Goal: Transaction & Acquisition: Purchase product/service

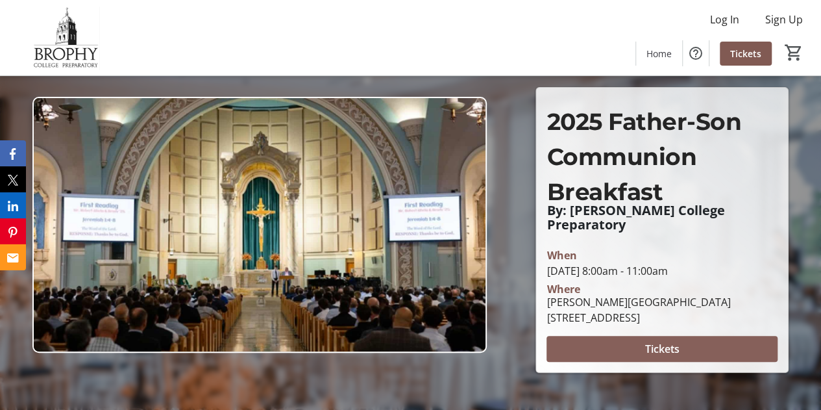
click at [631, 340] on span at bounding box center [662, 348] width 231 height 31
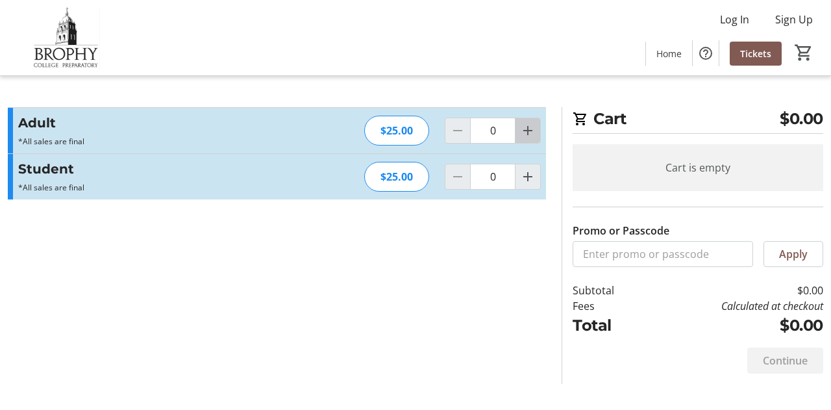
click at [527, 134] on mat-icon "Increment by one" at bounding box center [528, 131] width 16 height 16
type input "2"
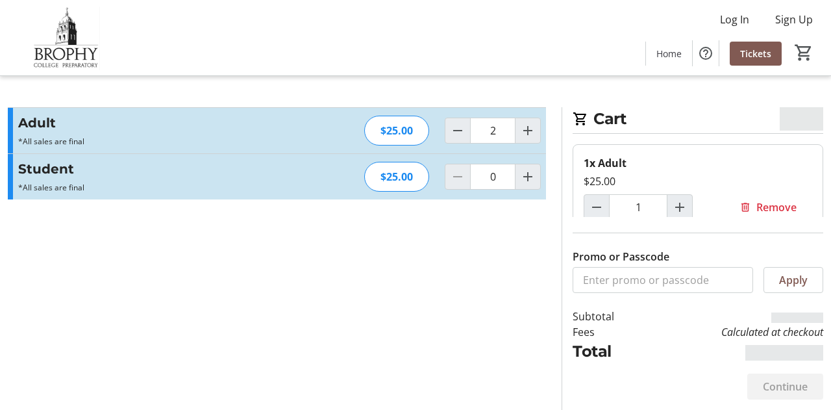
type input "2"
click at [531, 175] on mat-icon "Increment by one" at bounding box center [528, 177] width 16 height 16
type input "1"
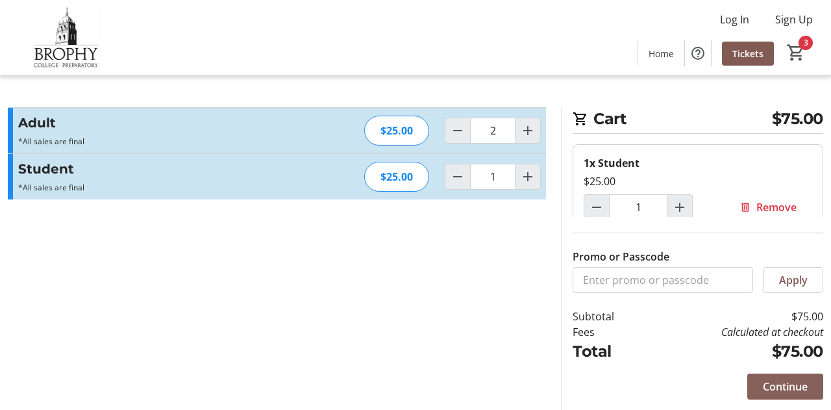
click at [785, 390] on span "Continue" at bounding box center [785, 387] width 45 height 16
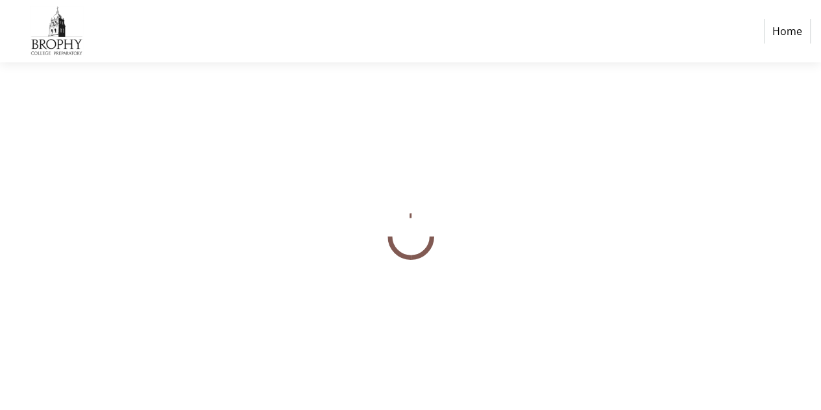
select select "US"
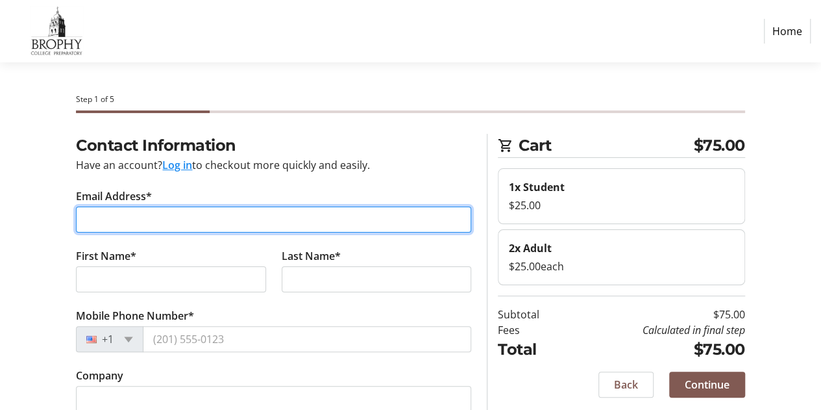
click at [355, 210] on input "Email Address*" at bounding box center [273, 219] width 395 height 26
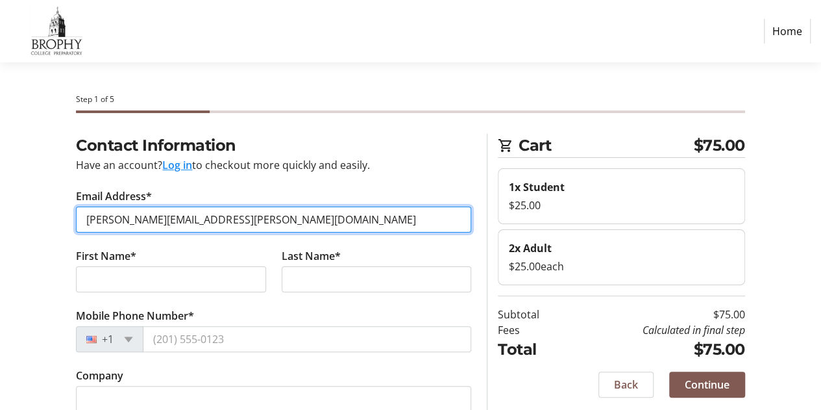
type input "[PERSON_NAME][EMAIL_ADDRESS][PERSON_NAME][DOMAIN_NAME]"
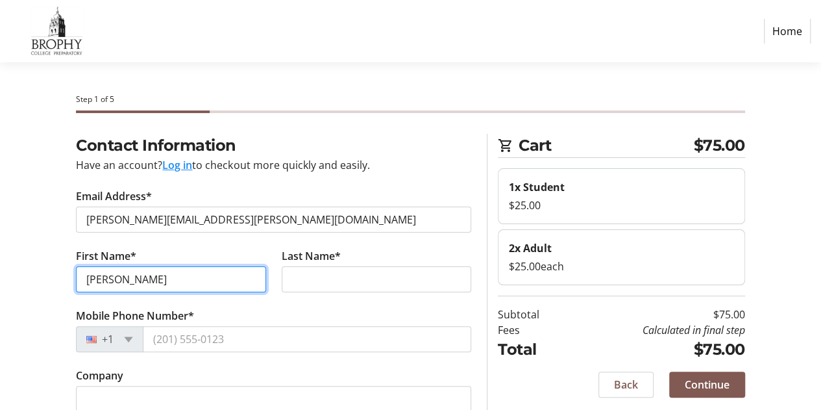
type input "[PERSON_NAME]"
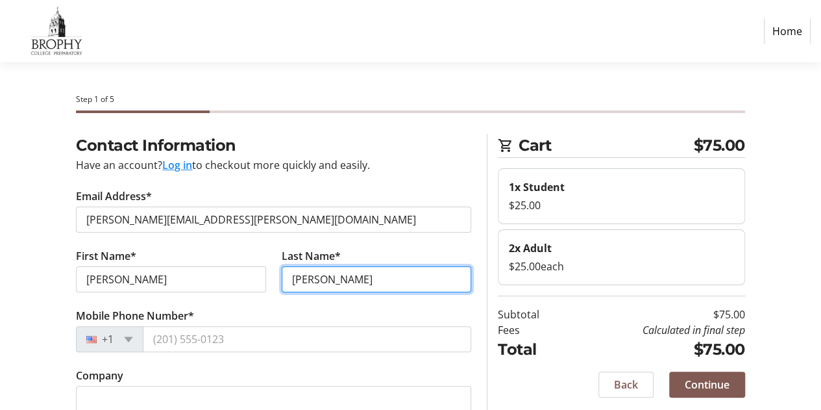
type input "[PERSON_NAME]"
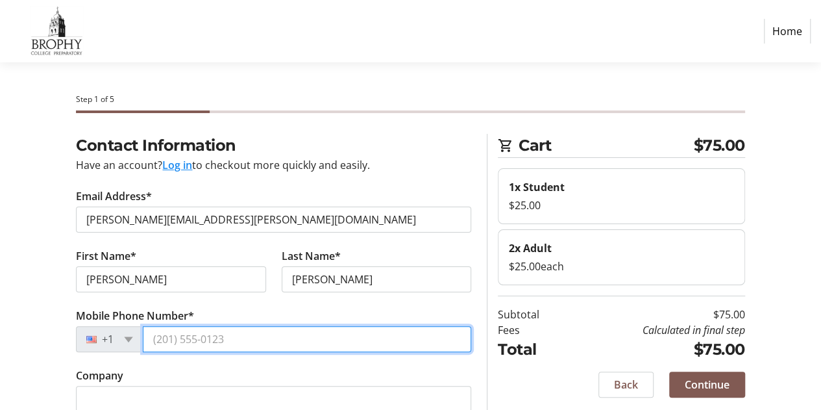
click at [258, 341] on input "Mobile Phone Number*" at bounding box center [307, 339] width 329 height 26
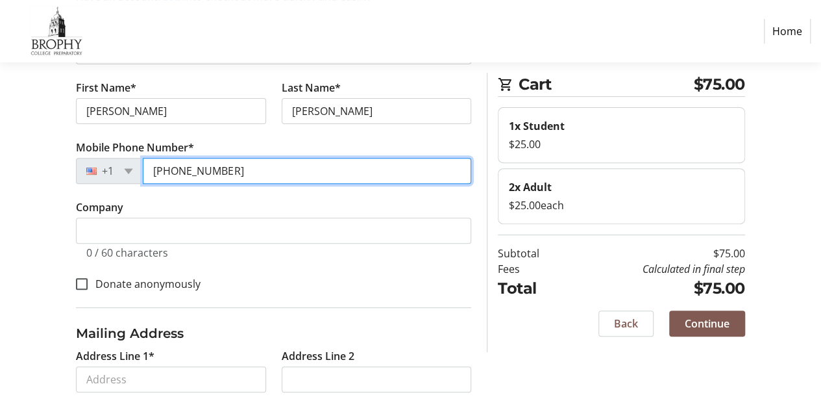
scroll to position [168, 0]
type input "[PHONE_NUMBER]"
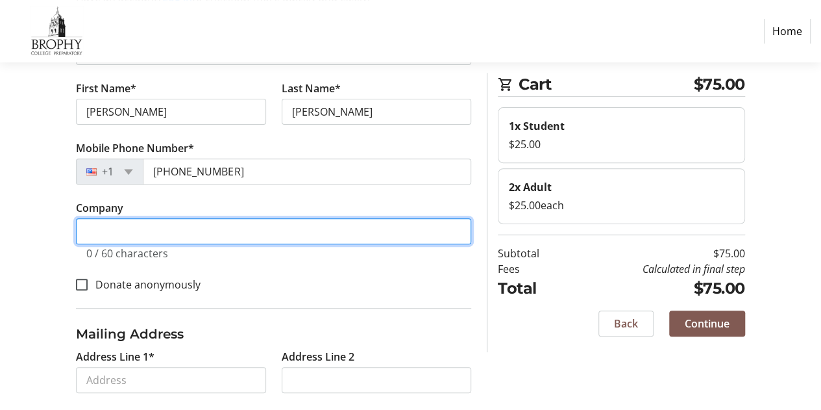
click at [230, 229] on input "Company" at bounding box center [273, 231] width 395 height 26
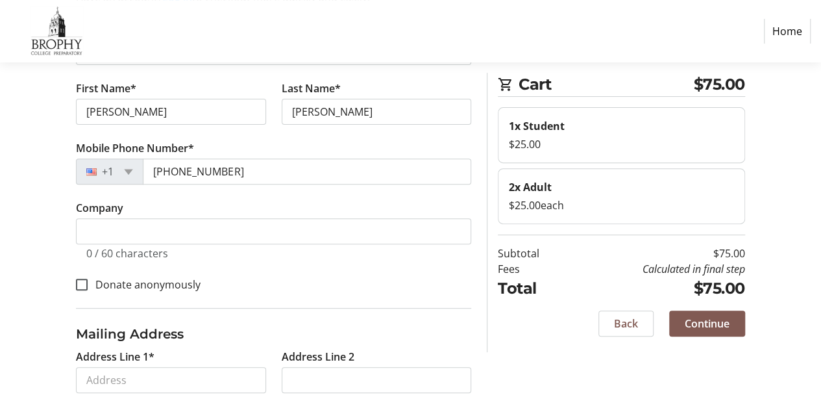
click at [368, 339] on h3 "Mailing Address" at bounding box center [273, 333] width 395 height 19
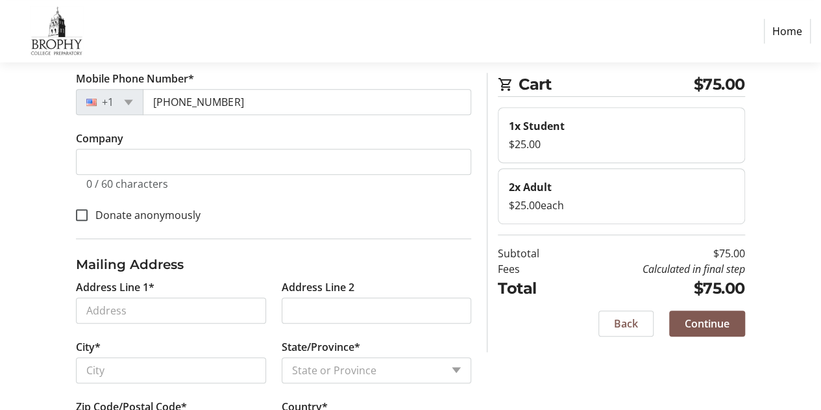
scroll to position [261, 0]
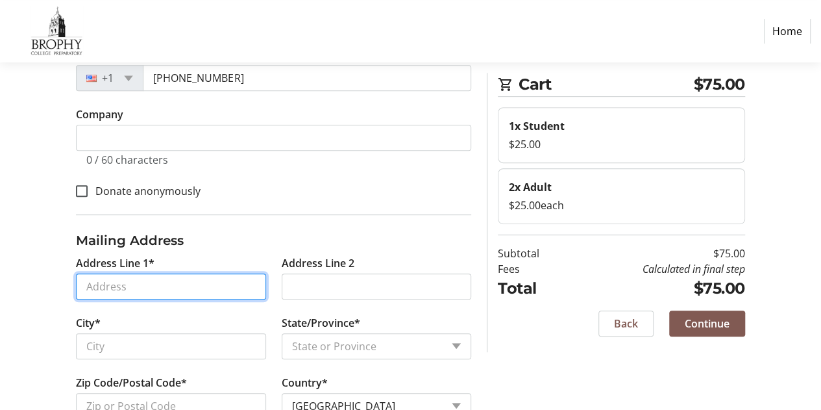
click at [210, 291] on input "Address Line 1*" at bounding box center [171, 286] width 190 height 26
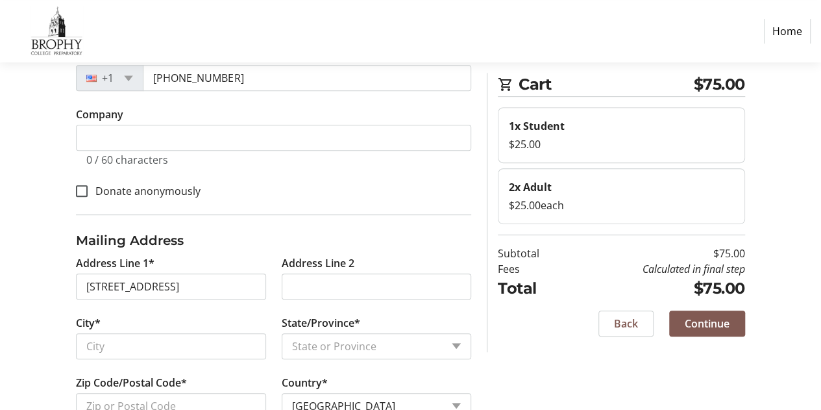
type input "[GEOGRAPHIC_DATA]"
type input "Ouray"
select select "CO"
type input "81427"
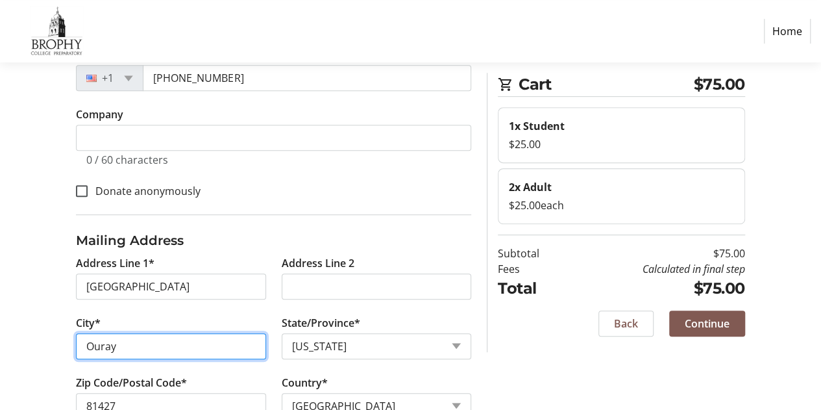
click at [168, 337] on input "Ouray" at bounding box center [171, 346] width 190 height 26
type input "Phoenix"
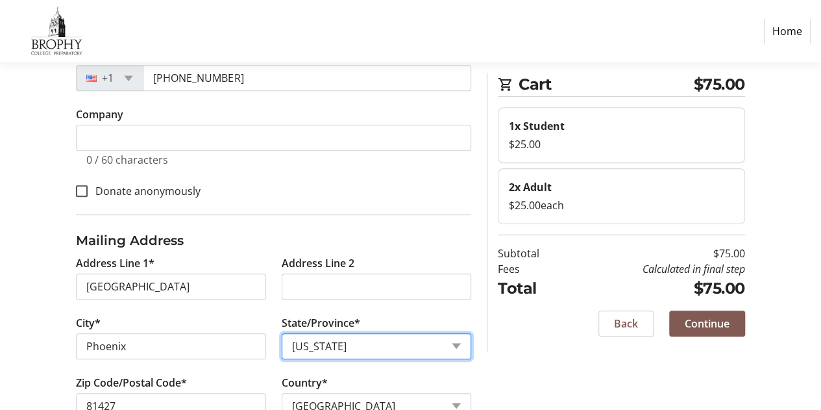
select select "AZ"
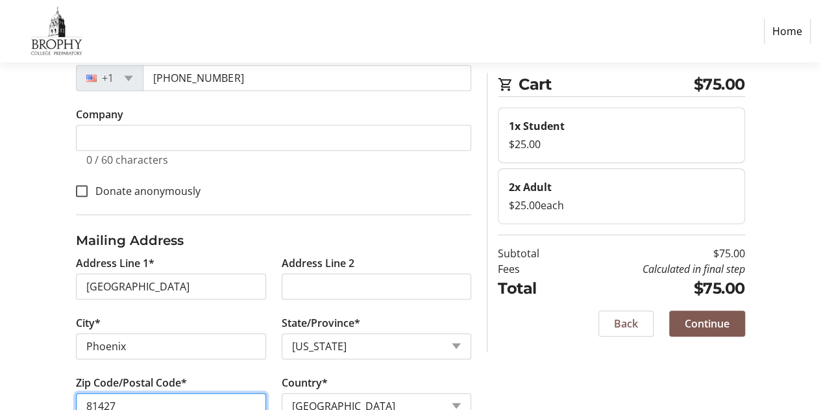
type input "85012"
click at [51, 325] on div "Contact Information Have an account? Log in to checkout more quickly and easily…" at bounding box center [410, 161] width 821 height 577
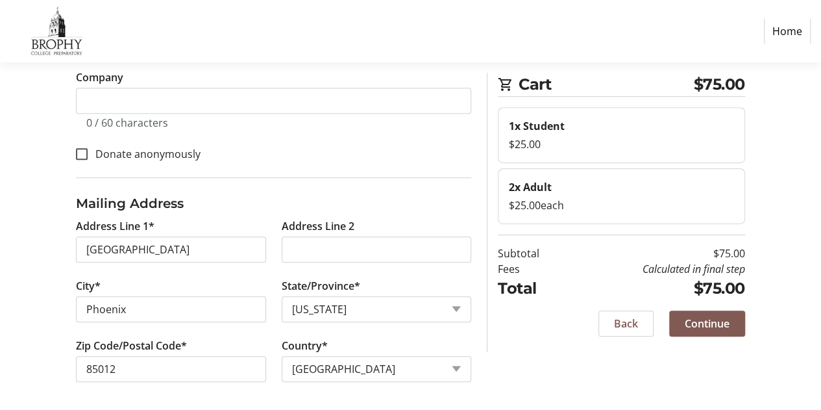
scroll to position [297, 0]
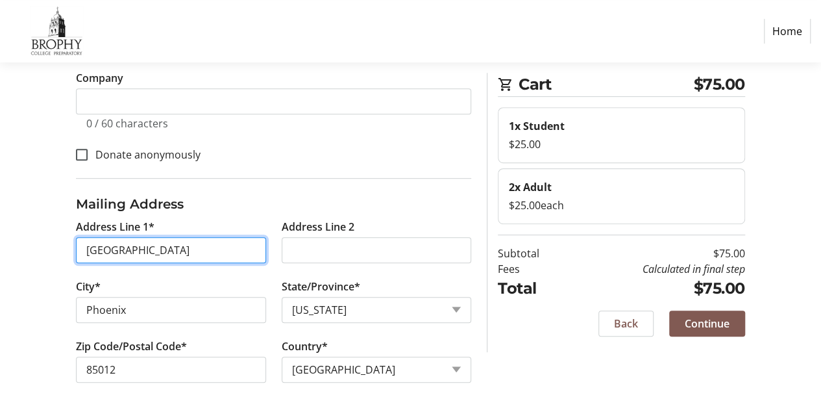
click at [175, 241] on input "[GEOGRAPHIC_DATA]" at bounding box center [171, 250] width 190 height 26
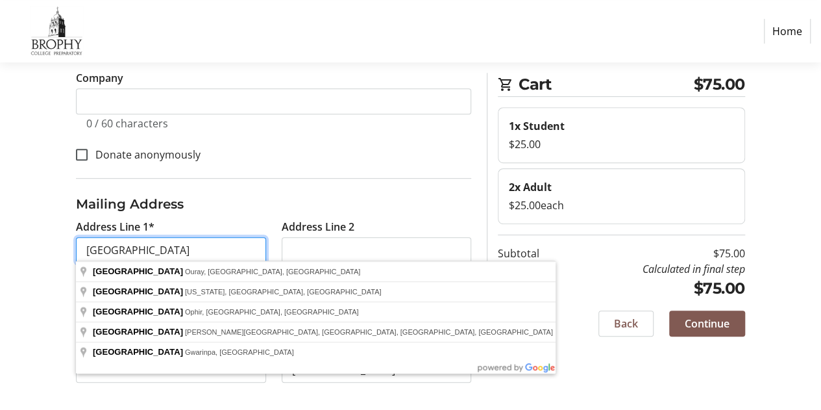
click at [172, 244] on input "[GEOGRAPHIC_DATA]" at bounding box center [171, 250] width 190 height 26
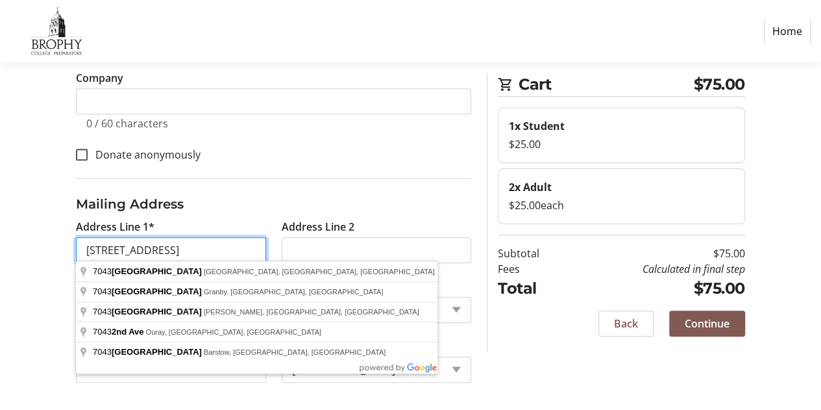
type input "[STREET_ADDRESS]"
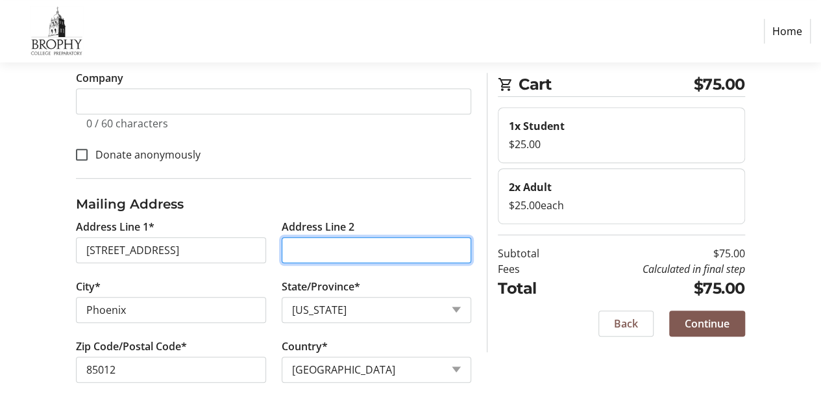
click at [330, 242] on input "Address Line 2" at bounding box center [377, 250] width 190 height 26
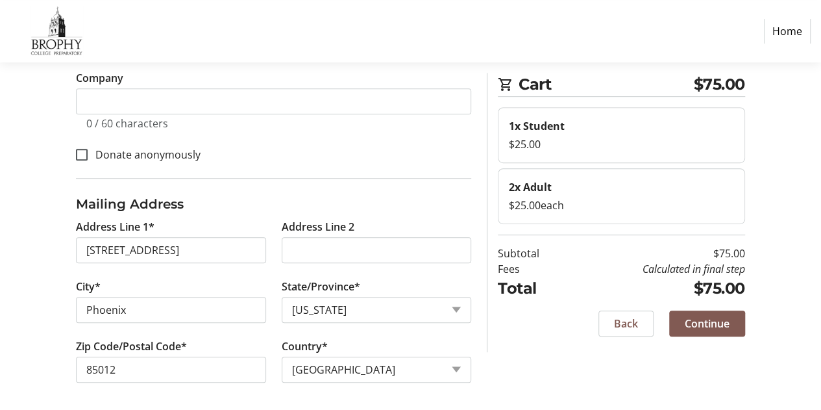
click at [23, 319] on div "Contact Information Have an account? Log in to checkout more quickly and easily…" at bounding box center [410, 124] width 821 height 577
click at [717, 321] on span "Continue" at bounding box center [707, 324] width 45 height 16
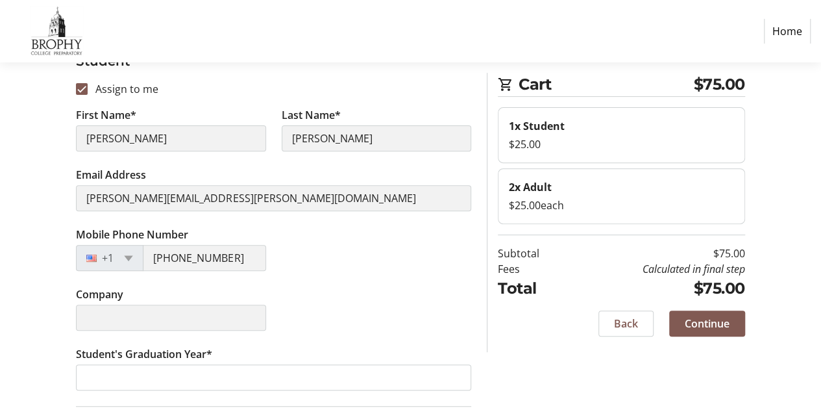
scroll to position [308, 0]
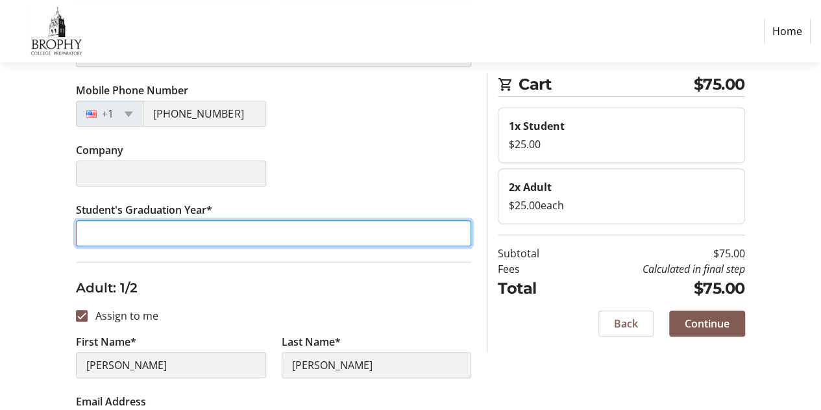
click at [312, 232] on input "Student's Graduation Year*" at bounding box center [273, 233] width 395 height 26
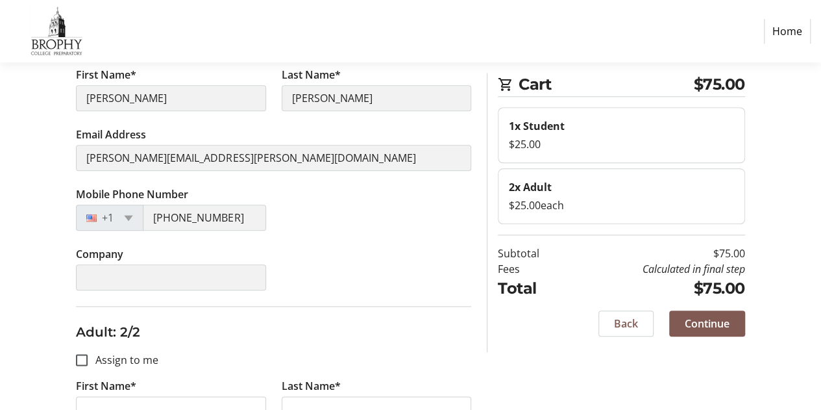
scroll to position [775, 0]
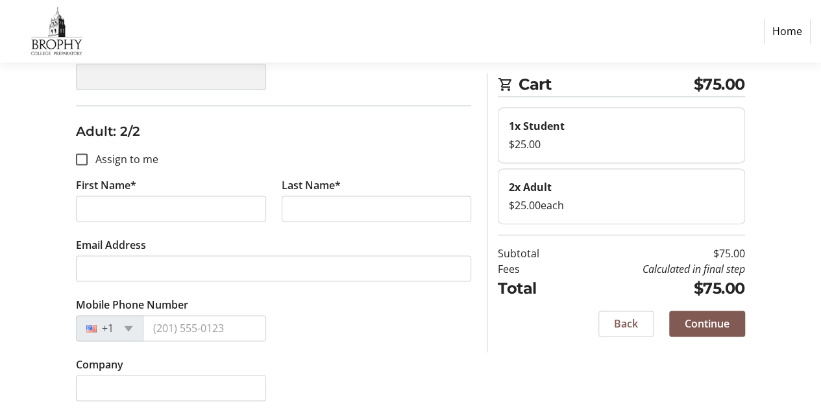
type input "2029"
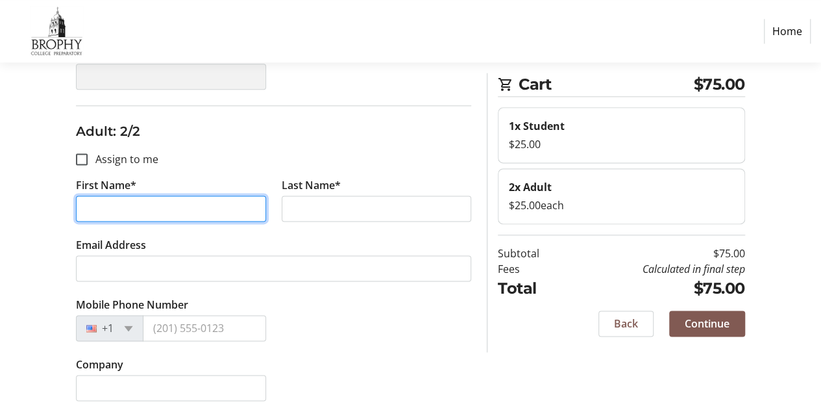
click at [197, 195] on input "First Name*" at bounding box center [171, 208] width 190 height 26
type input "[PERSON_NAME]"
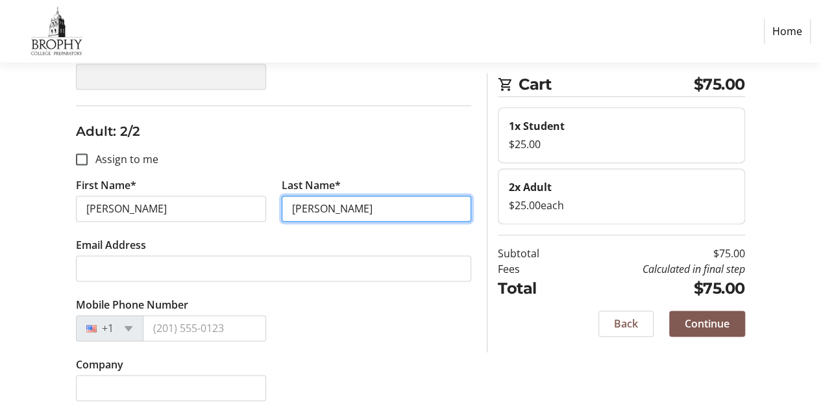
type input "[PERSON_NAME]"
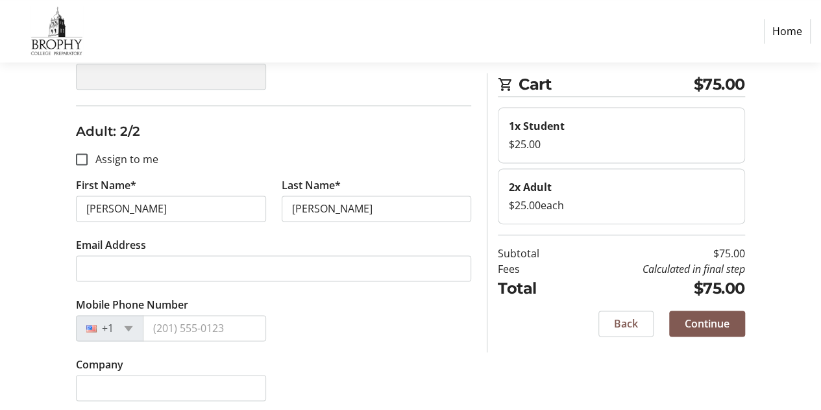
click at [97, 156] on label "Assign to me" at bounding box center [123, 159] width 71 height 16
click at [88, 156] on input "Assign to me" at bounding box center [82, 159] width 12 height 12
checkbox input "true"
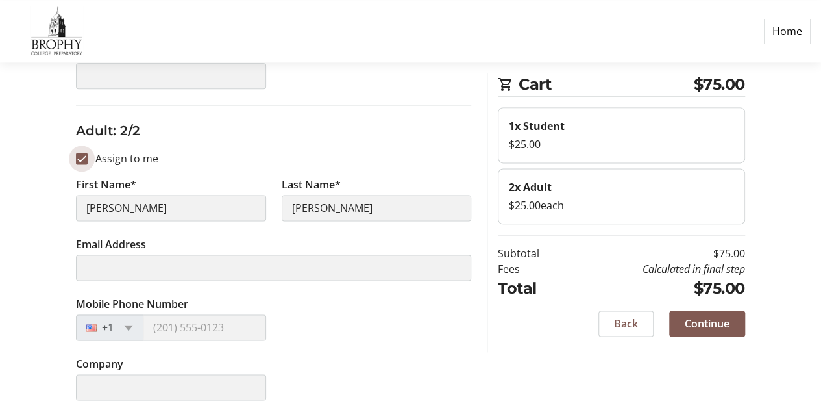
type input "[PERSON_NAME]"
type input "[PERSON_NAME][EMAIL_ADDRESS][PERSON_NAME][DOMAIN_NAME]"
type input "[PHONE_NUMBER]"
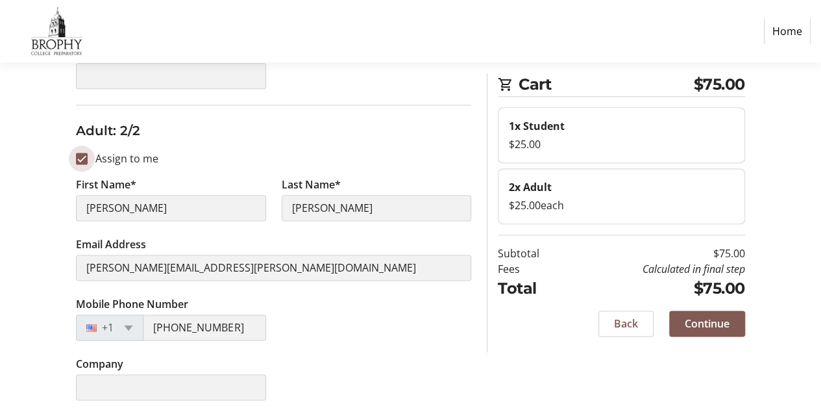
scroll to position [776, 0]
click at [705, 326] on span "Continue" at bounding box center [707, 324] width 45 height 16
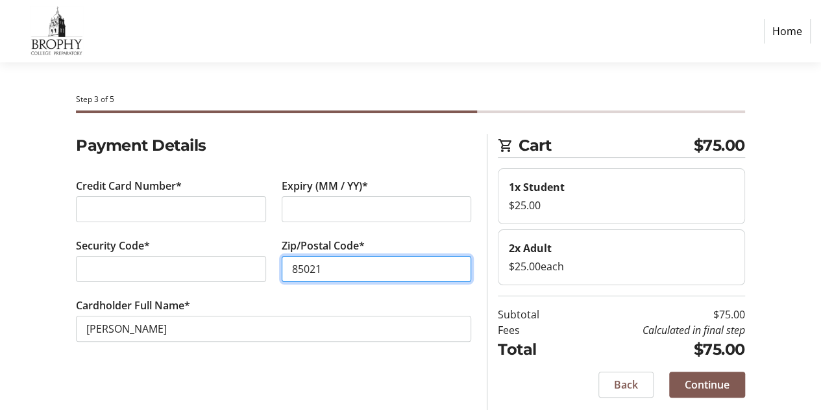
type input "85021"
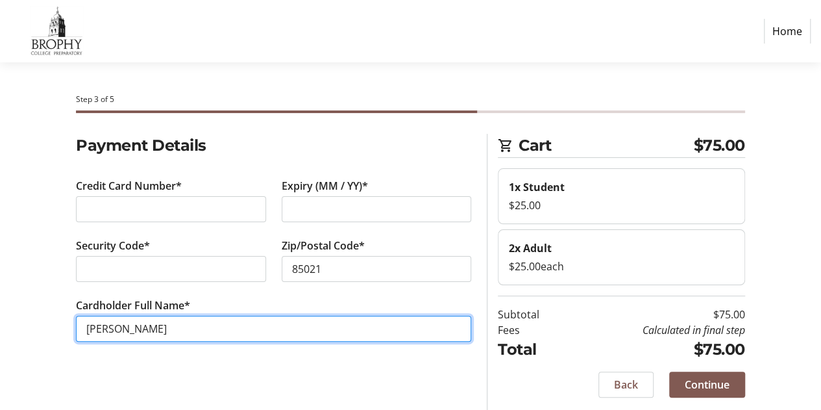
click at [107, 329] on input "[PERSON_NAME]" at bounding box center [273, 329] width 395 height 26
type input "[PERSON_NAME]"
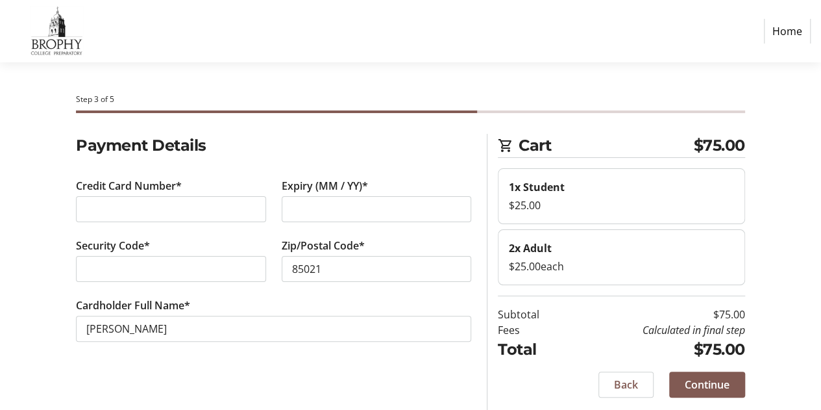
click at [212, 366] on section "Payment Details Credit Card Number* Expiry (MM / YY)* Security Code* Zip/Postal…" at bounding box center [273, 253] width 395 height 239
click at [713, 381] on span "Continue" at bounding box center [707, 385] width 45 height 16
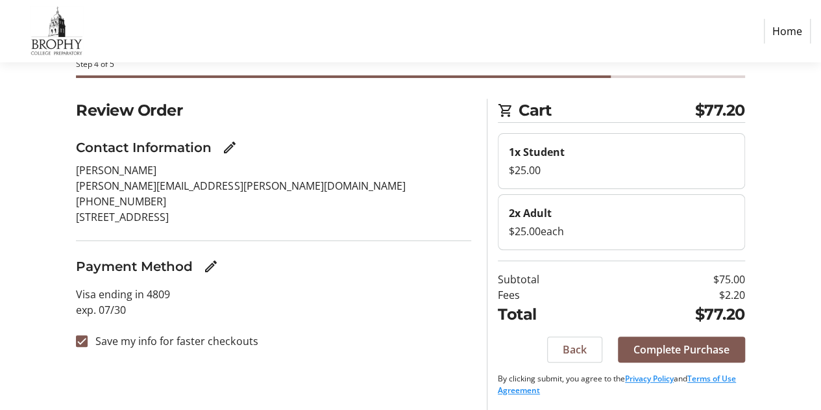
scroll to position [35, 0]
click at [682, 346] on span "Complete Purchase" at bounding box center [682, 350] width 96 height 16
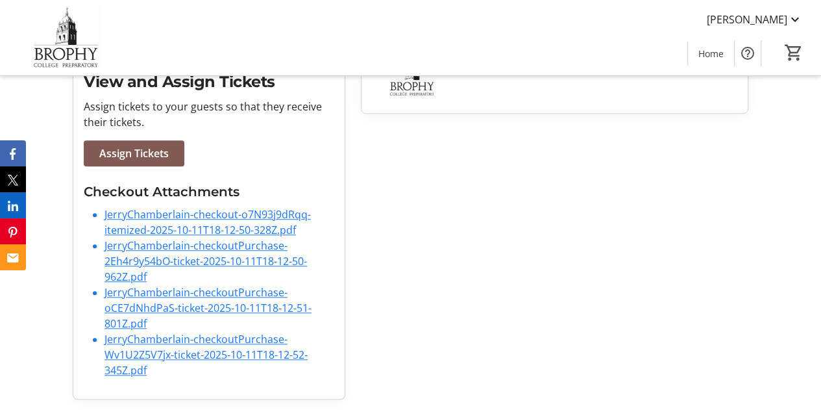
scroll to position [374, 0]
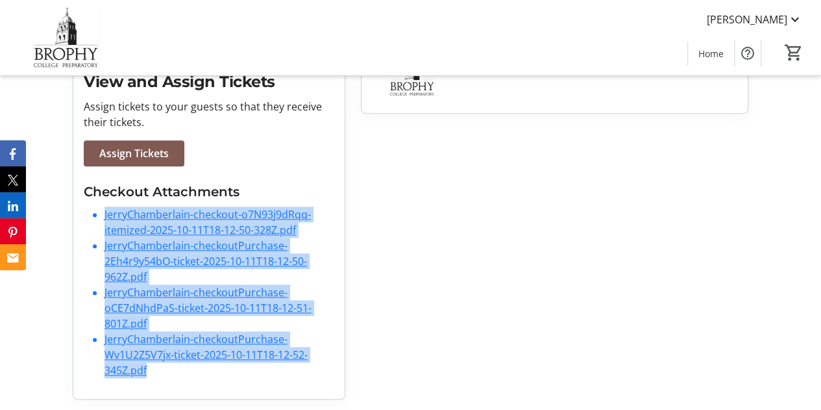
drag, startPoint x: 239, startPoint y: 381, endPoint x: 82, endPoint y: 224, distance: 222.2
click at [82, 224] on div "Purchase Complete! check_circle Your receipt has been sent to your email. If yo…" at bounding box center [208, 72] width 271 height 654
copy ul "JerryChamberlain-checkout-o7N93j9dRqq-itemized-2025-10-11T18-12-50-328Z.pdf Jer…"
